Goal: Task Accomplishment & Management: Use online tool/utility

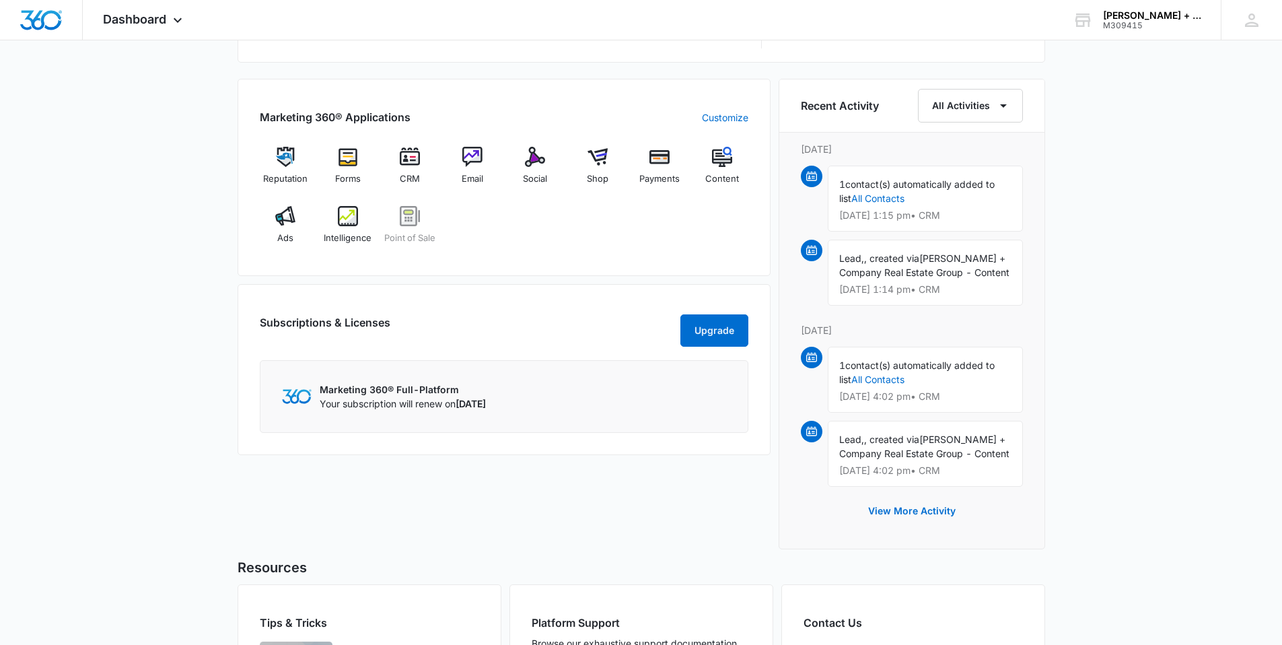
scroll to position [781, 0]
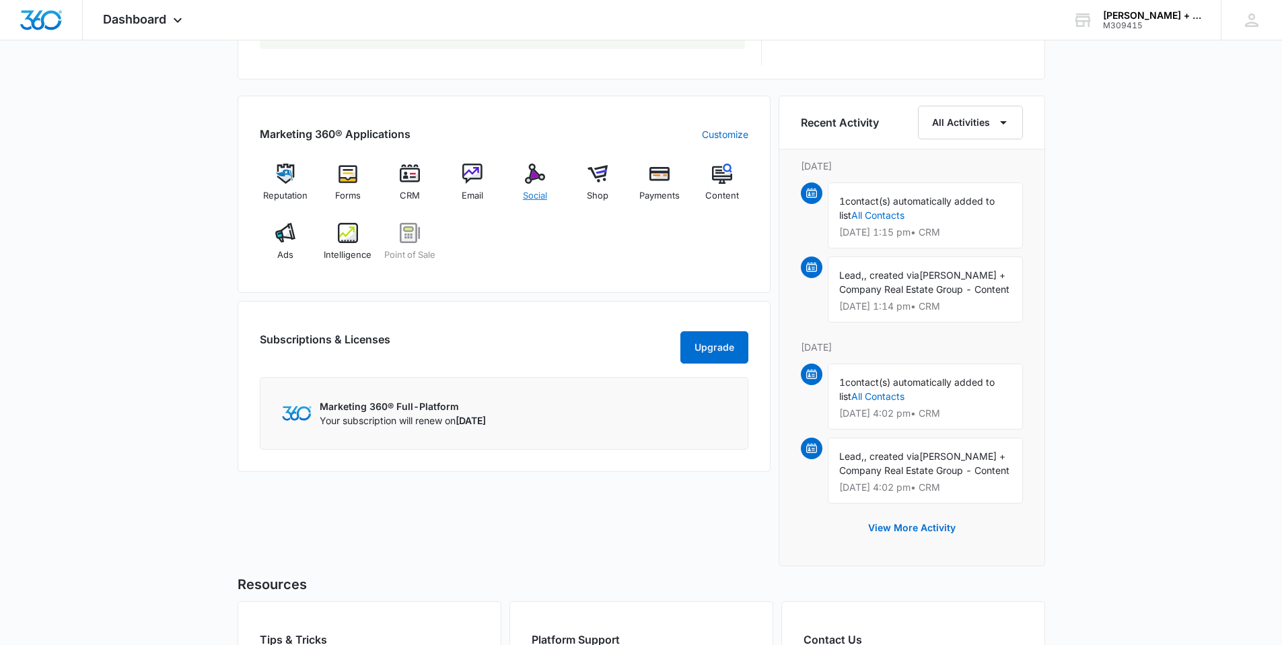
click at [532, 176] on img at bounding box center [535, 174] width 20 height 20
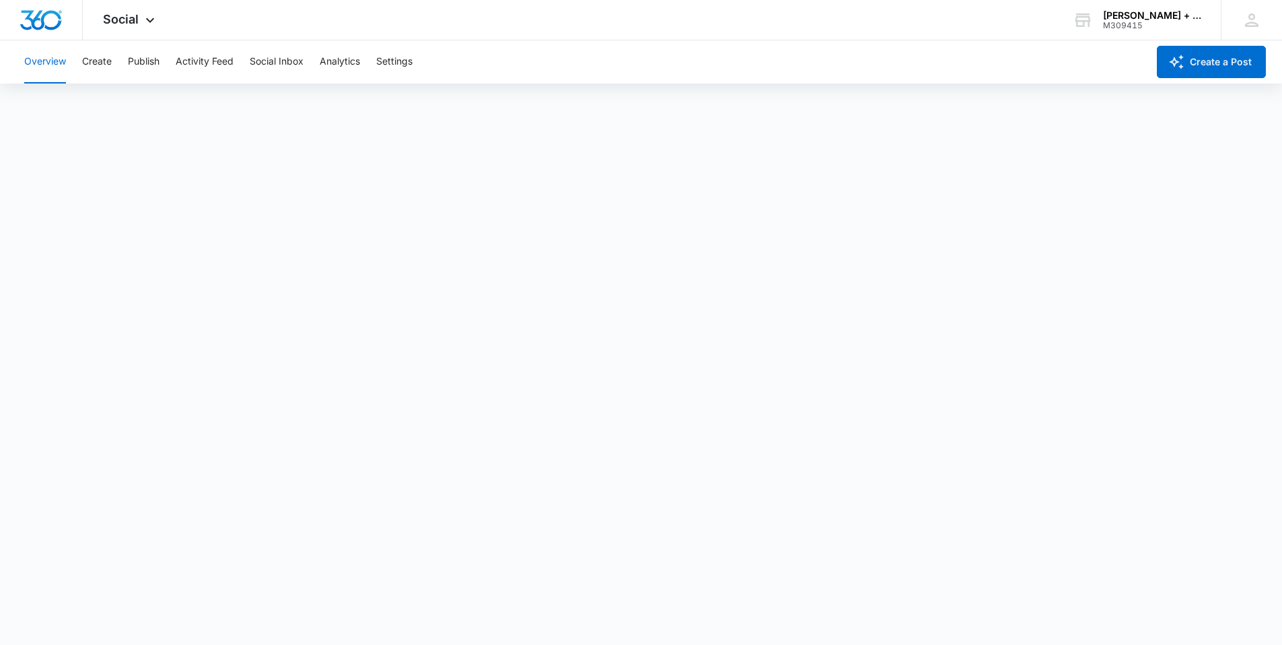
click at [48, 69] on button "Overview" at bounding box center [45, 61] width 42 height 43
